Goal: Entertainment & Leisure: Consume media (video, audio)

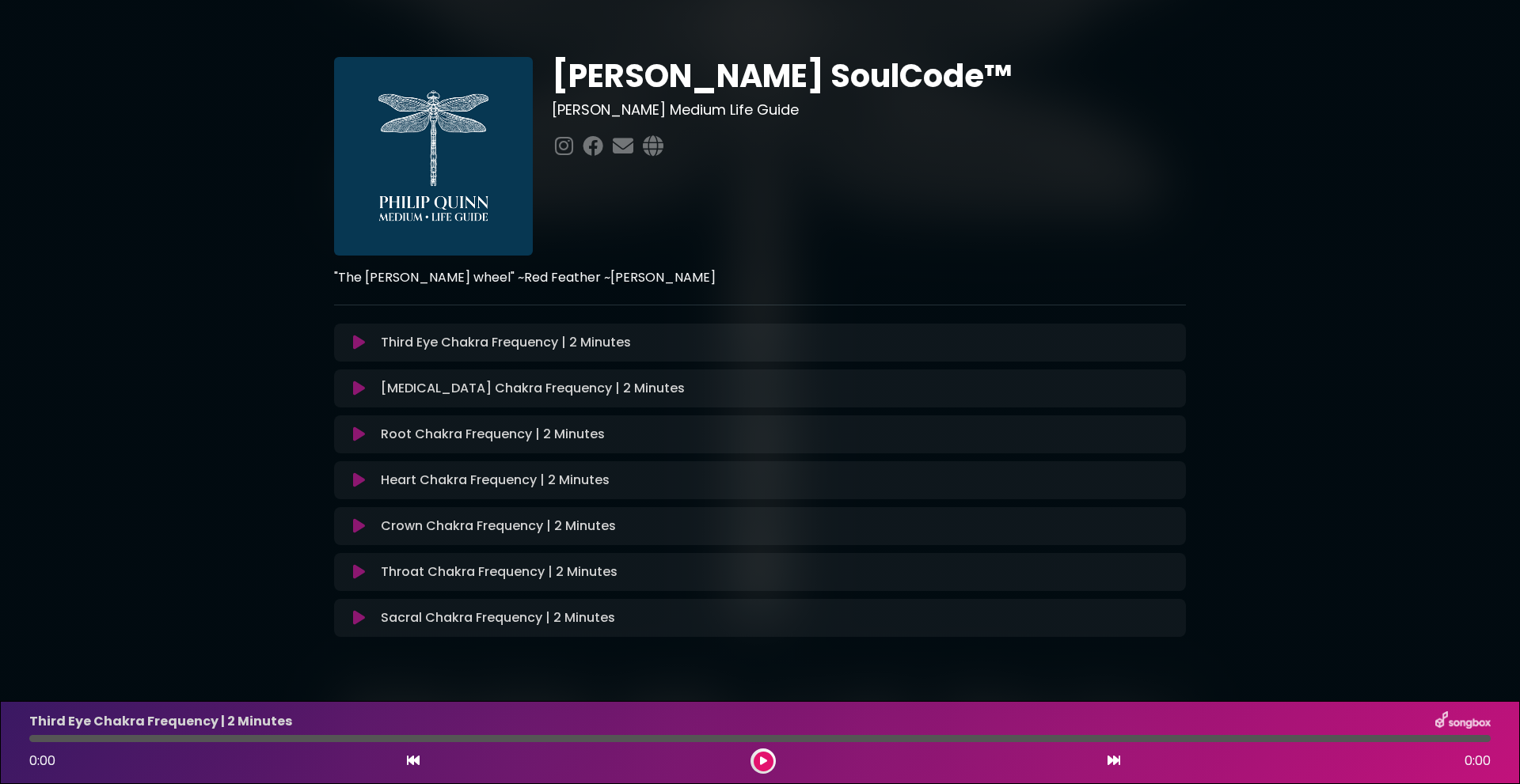
click at [1148, 177] on div "[PERSON_NAME] SoulCode™ [PERSON_NAME] Medium Life Guide" at bounding box center [869, 157] width 653 height 199
click at [1268, 139] on div "[PERSON_NAME] SoulCode™ [PERSON_NAME] Medium Life Guide" at bounding box center [760, 342] width 1045 height 645
drag, startPoint x: 1268, startPoint y: 139, endPoint x: 1324, endPoint y: 78, distance: 82.8
click at [1315, 87] on div "[PERSON_NAME] SoulCode™ [PERSON_NAME] Medium Life Guide" at bounding box center [760, 342] width 1520 height 645
click at [1308, 216] on div "[PERSON_NAME] SoulCode™ [PERSON_NAME] Medium Life Guide" at bounding box center [760, 342] width 1520 height 645
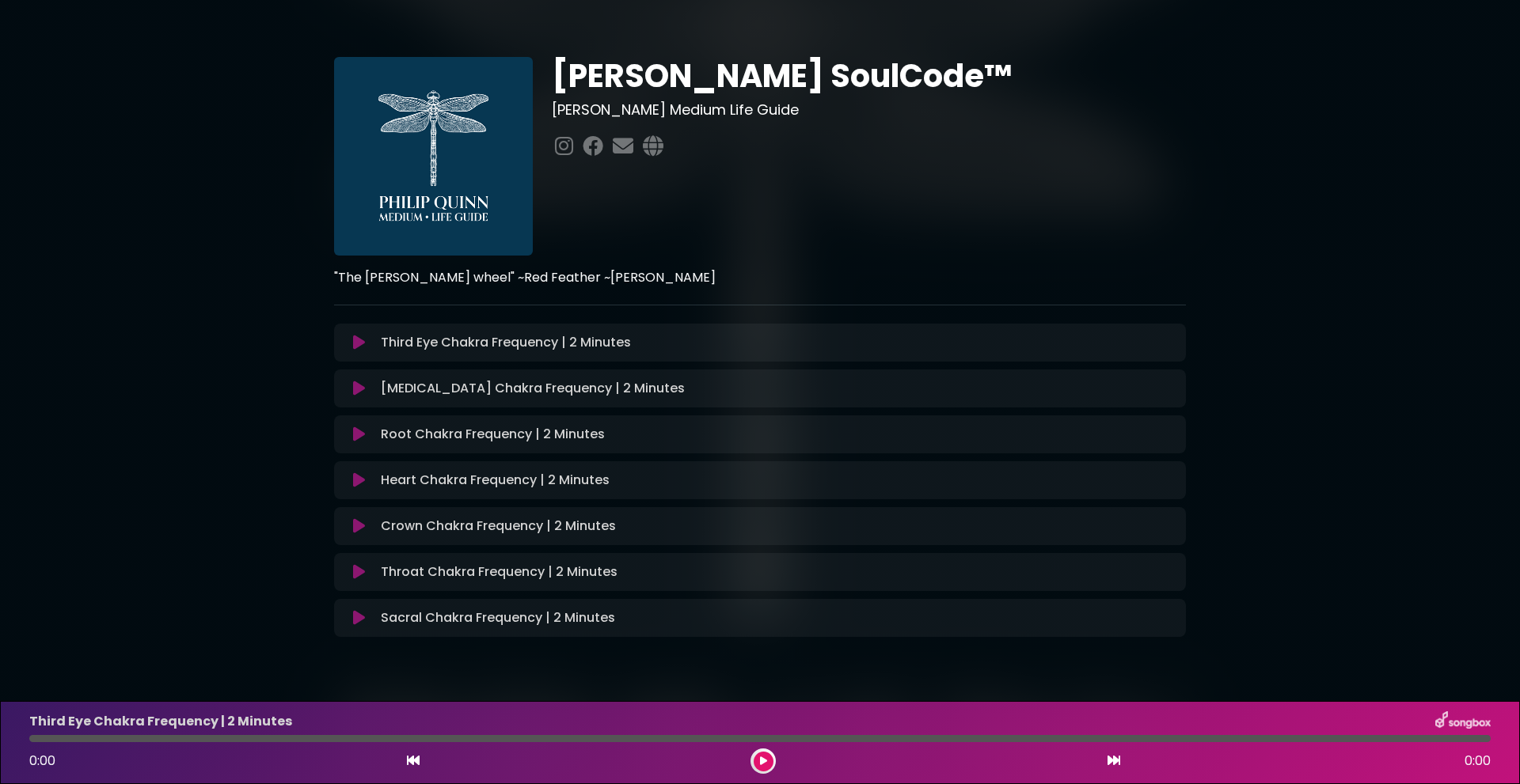
drag, startPoint x: 183, startPoint y: 248, endPoint x: 255, endPoint y: 173, distance: 104.0
click at [254, 175] on div "[PERSON_NAME] SoulCode™ [PERSON_NAME] Medium Life Guide" at bounding box center [760, 342] width 1520 height 645
click at [176, 193] on div "[PERSON_NAME] SoulCode™ [PERSON_NAME] Medium Life Guide" at bounding box center [760, 342] width 1520 height 645
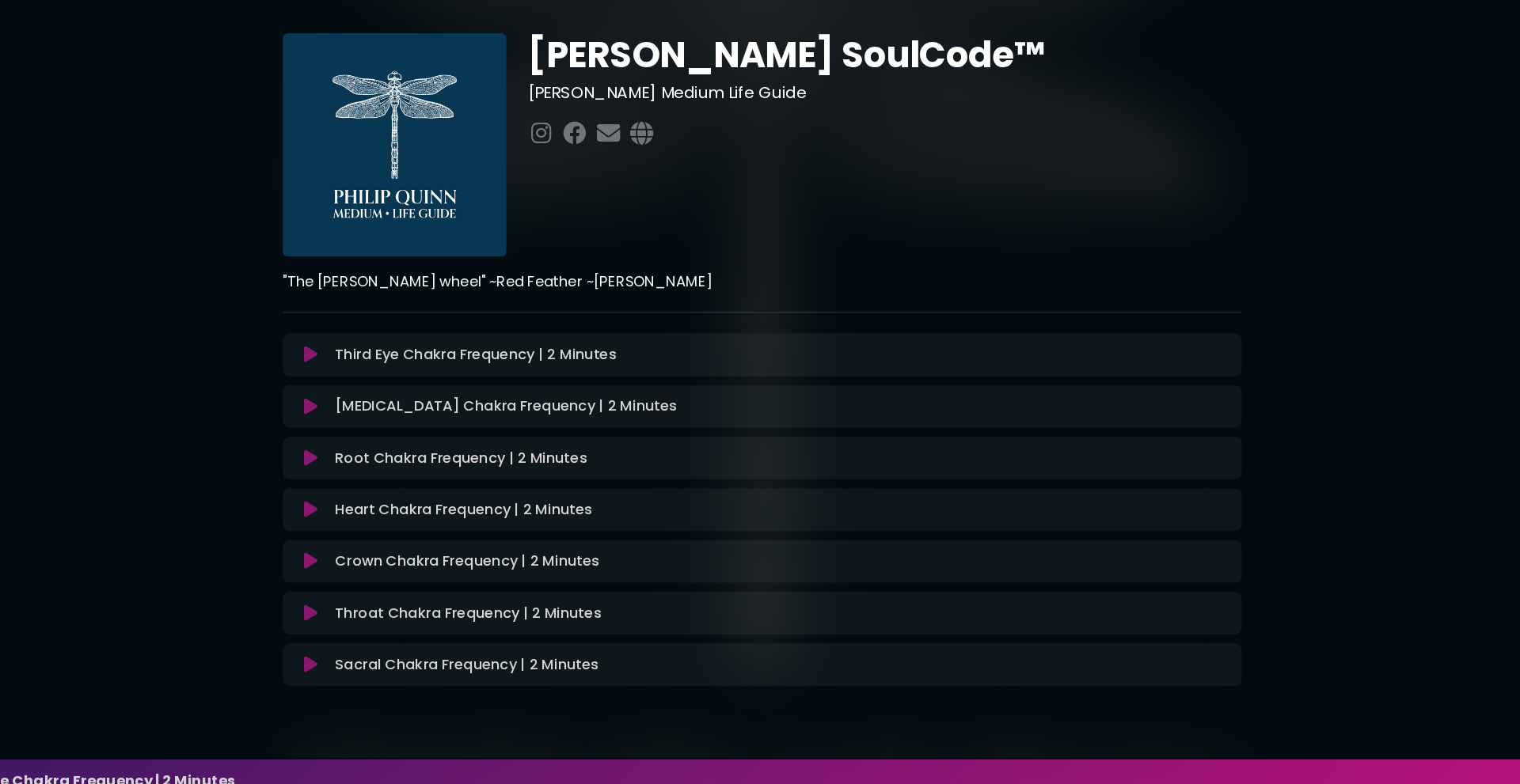
drag, startPoint x: 743, startPoint y: 243, endPoint x: 781, endPoint y: 195, distance: 61.2
click at [781, 195] on div "[PERSON_NAME] SoulCode™ [PERSON_NAME] Medium Life Guide" at bounding box center [869, 157] width 653 height 199
drag, startPoint x: 805, startPoint y: 179, endPoint x: 817, endPoint y: 168, distance: 16.3
click at [817, 168] on div "[PERSON_NAME] SoulCode™ [PERSON_NAME] Medium Life Guide" at bounding box center [869, 157] width 653 height 199
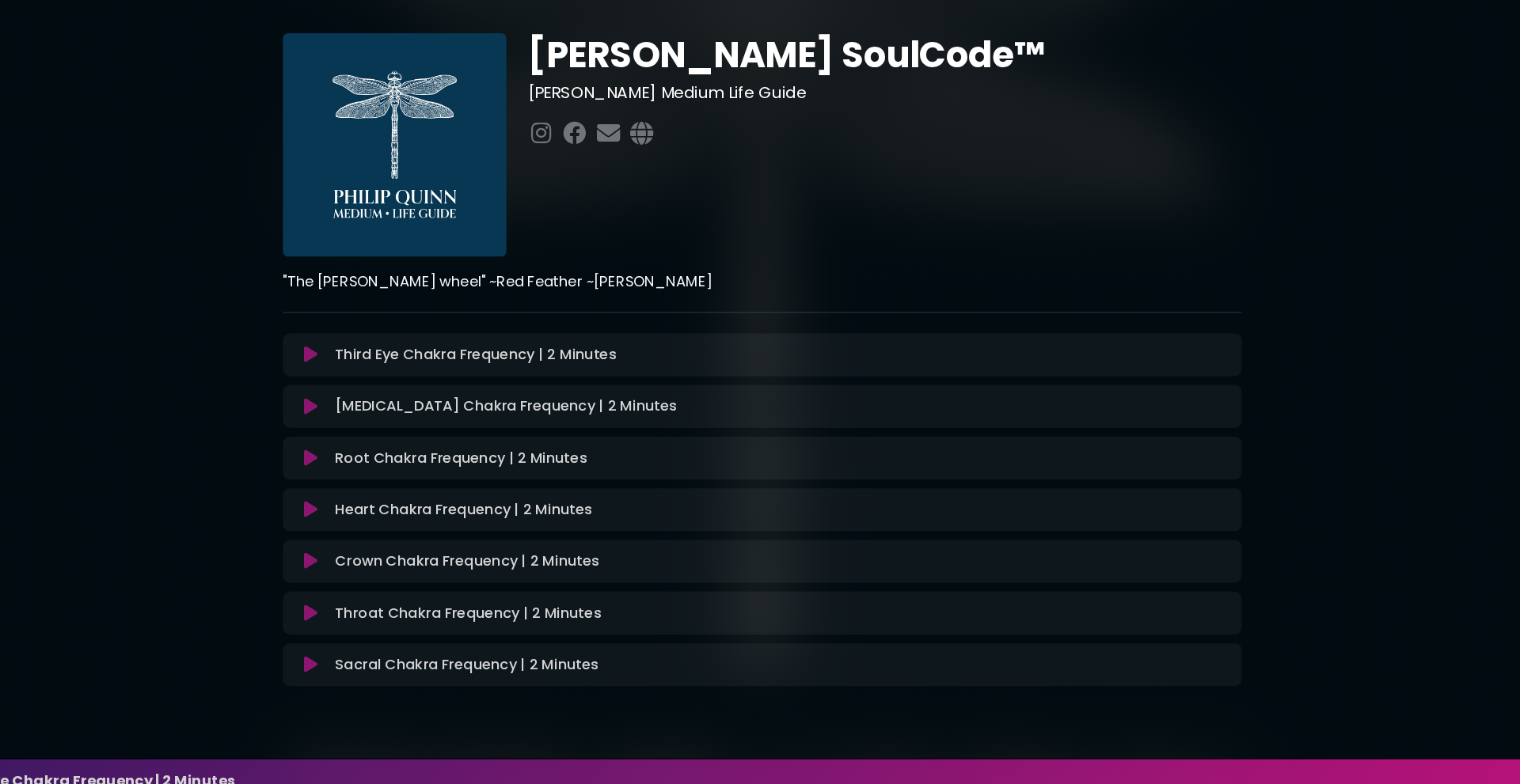
drag, startPoint x: 904, startPoint y: 232, endPoint x: 921, endPoint y: 209, distance: 28.6
click at [920, 210] on div "[PERSON_NAME] SoulCode™ [PERSON_NAME] Medium Life Guide" at bounding box center [869, 157] width 653 height 199
click at [946, 183] on div "[PERSON_NAME] SoulCode™ [PERSON_NAME] Medium Life Guide" at bounding box center [869, 157] width 653 height 199
click at [351, 344] on button at bounding box center [359, 342] width 31 height 16
